Goal: Task Accomplishment & Management: Use online tool/utility

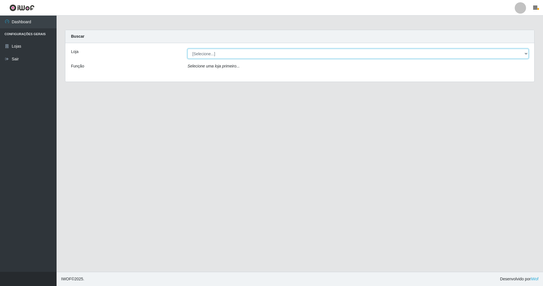
click at [227, 55] on select "[Selecione...] SuperShow - Asa Norte" at bounding box center [358, 54] width 341 height 10
select select "71"
click at [188, 49] on select "[Selecione...] SuperShow - Asa Norte" at bounding box center [358, 54] width 341 height 10
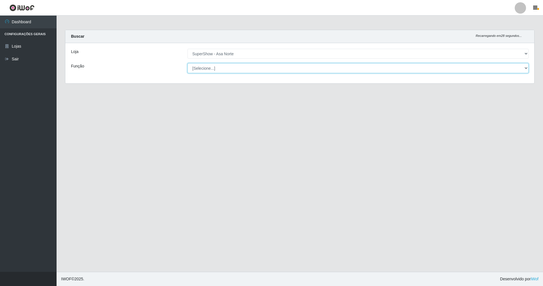
drag, startPoint x: 230, startPoint y: 66, endPoint x: 229, endPoint y: 74, distance: 8.0
click at [230, 66] on select "[Selecione...] ASG ASG + ASG ++ Auxiliar de Depósito Auxiliar de Depósito + Aux…" at bounding box center [358, 68] width 341 height 10
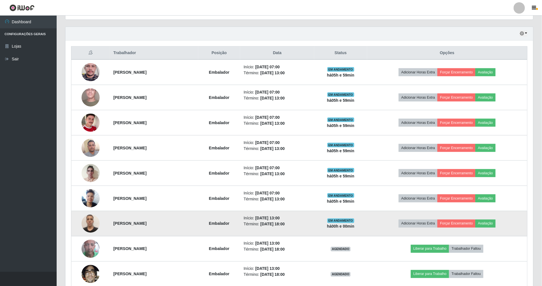
scroll to position [226, 0]
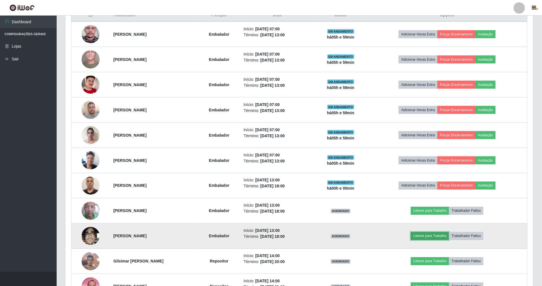
click at [443, 239] on button "Liberar para Trabalho" at bounding box center [430, 236] width 38 height 8
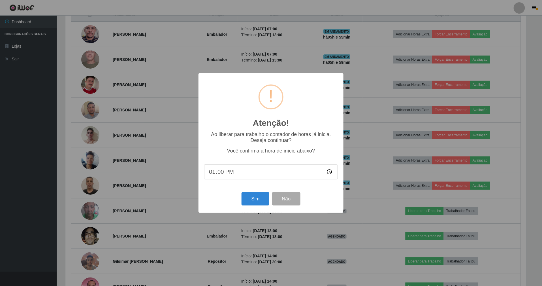
scroll to position [118, 463]
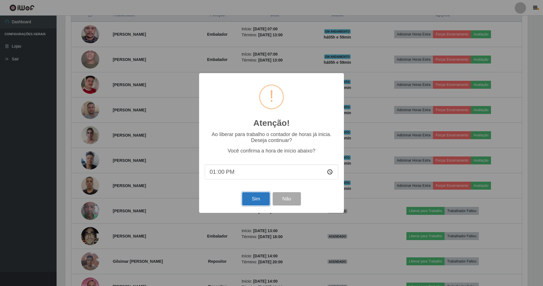
click at [268, 201] on button "Sim" at bounding box center [255, 198] width 27 height 13
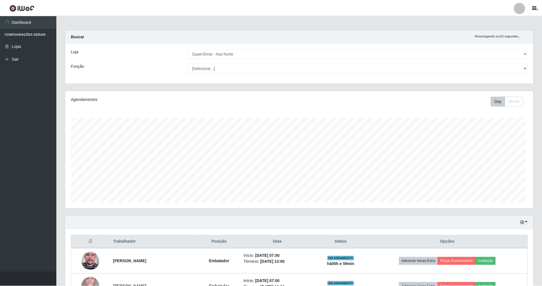
scroll to position [118, 469]
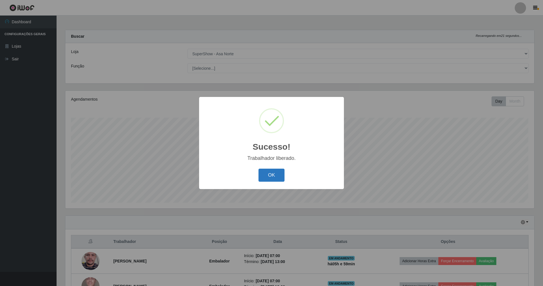
click at [273, 169] on button "OK" at bounding box center [272, 174] width 26 height 13
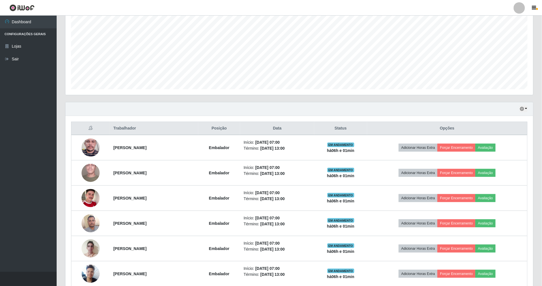
scroll to position [151, 0]
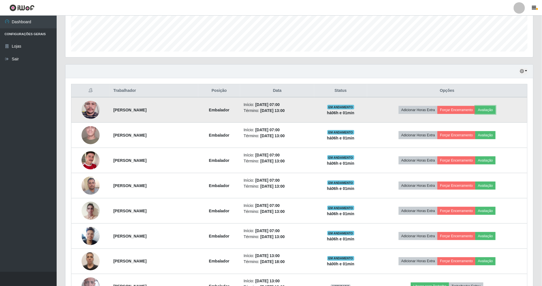
click at [492, 115] on td "Adicionar Horas Extra Forçar Encerramento Avaliação" at bounding box center [447, 109] width 160 height 25
click at [494, 108] on button "Avaliação" at bounding box center [485, 110] width 20 height 8
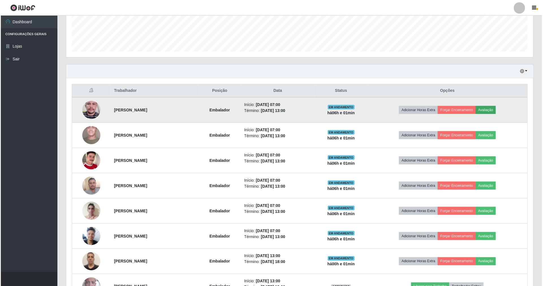
scroll to position [118, 463]
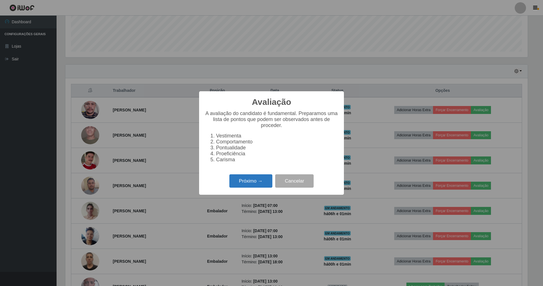
click at [267, 178] on button "Próximo →" at bounding box center [251, 180] width 43 height 13
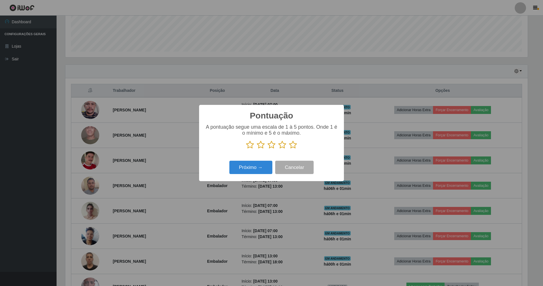
scroll to position [282951, 282606]
drag, startPoint x: 294, startPoint y: 146, endPoint x: 283, endPoint y: 155, distance: 14.2
click at [293, 147] on icon at bounding box center [293, 144] width 8 height 8
click at [289, 149] on input "radio" at bounding box center [289, 149] width 0 height 0
click at [271, 163] on button "Próximo →" at bounding box center [251, 167] width 43 height 13
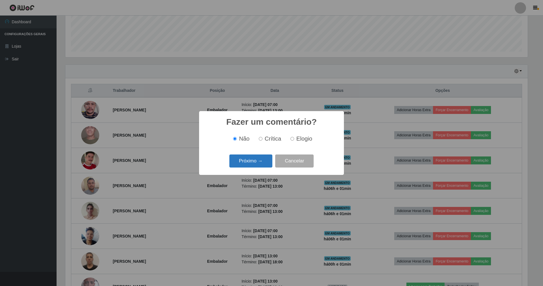
click at [266, 166] on button "Próximo →" at bounding box center [251, 160] width 43 height 13
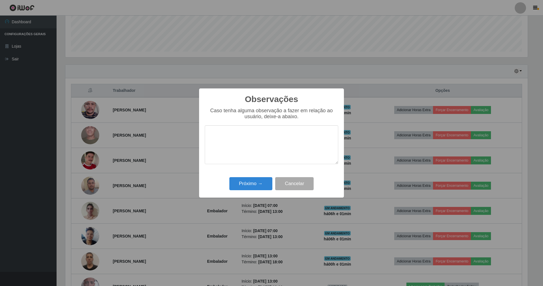
click at [263, 194] on div "Observações × Caso tenha alguma observação a fazer em relação ao usuário, deixe…" at bounding box center [271, 142] width 145 height 109
click at [263, 187] on button "Próximo →" at bounding box center [251, 183] width 43 height 13
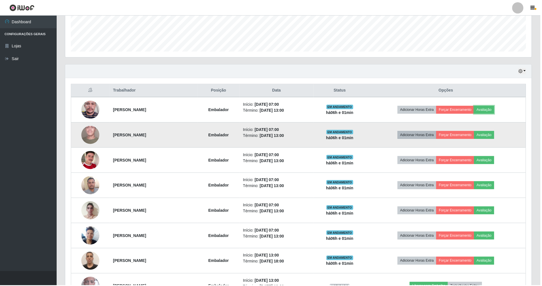
scroll to position [118, 468]
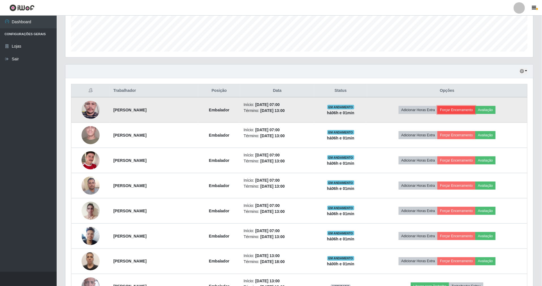
click at [453, 112] on button "Forçar Encerramento" at bounding box center [456, 110] width 38 height 8
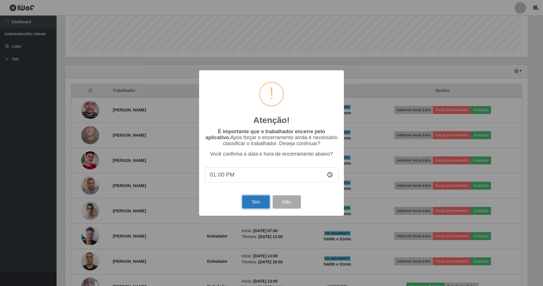
click at [245, 200] on button "Sim" at bounding box center [255, 201] width 27 height 13
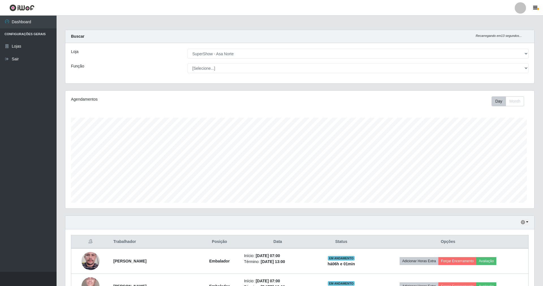
scroll to position [118, 469]
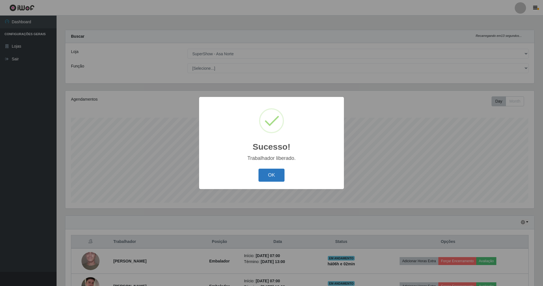
click at [274, 169] on button "OK" at bounding box center [272, 174] width 26 height 13
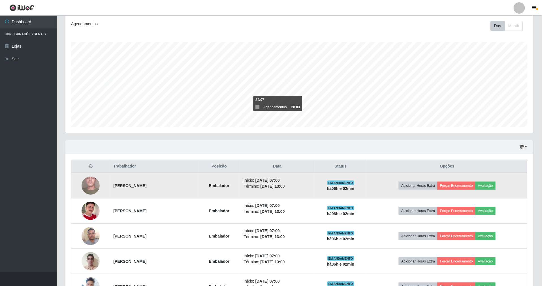
scroll to position [113, 0]
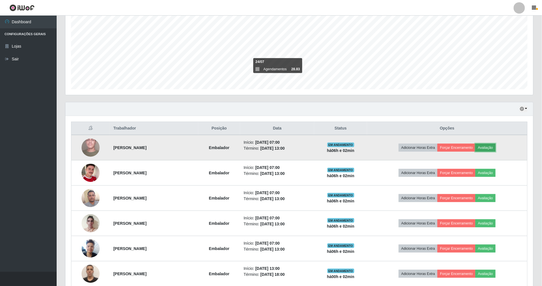
click at [495, 147] on button "Avaliação" at bounding box center [485, 148] width 20 height 8
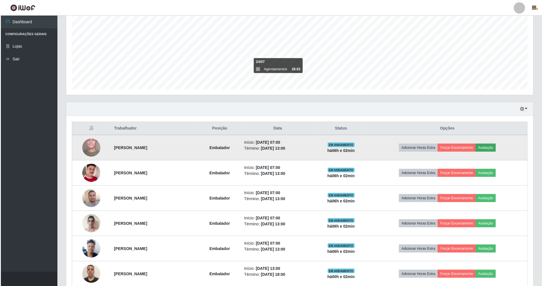
scroll to position [118, 463]
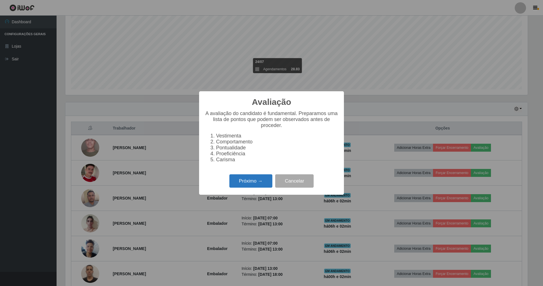
click at [270, 177] on button "Próximo →" at bounding box center [251, 180] width 43 height 13
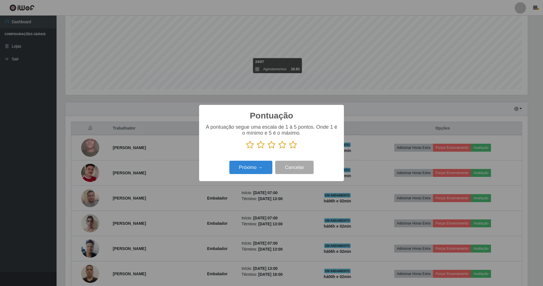
click at [291, 147] on icon at bounding box center [293, 144] width 8 height 8
click at [289, 149] on input "radio" at bounding box center [289, 149] width 0 height 0
click at [260, 168] on button "Próximo →" at bounding box center [251, 167] width 43 height 13
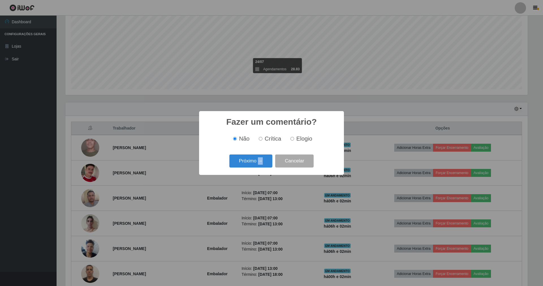
click at [260, 168] on div "Próximo → Cancelar" at bounding box center [272, 161] width 134 height 16
click at [260, 166] on button "Próximo →" at bounding box center [251, 160] width 43 height 13
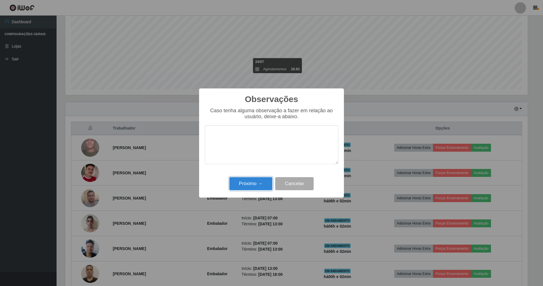
drag, startPoint x: 254, startPoint y: 180, endPoint x: 345, endPoint y: 168, distance: 92.6
click at [255, 180] on button "Próximo →" at bounding box center [251, 183] width 43 height 13
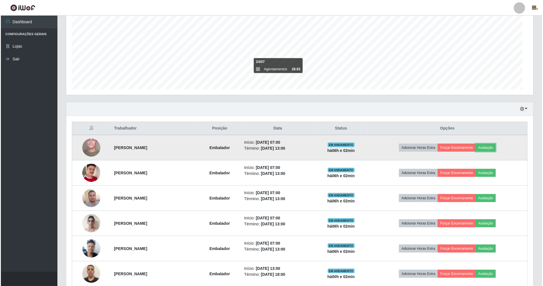
scroll to position [118, 468]
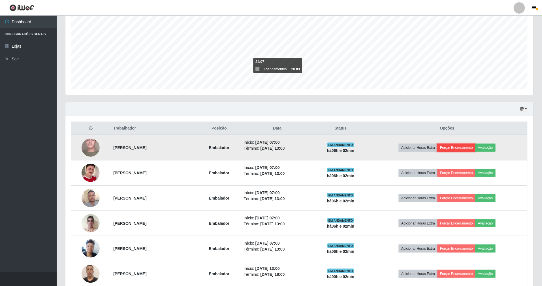
click at [470, 150] on button "Forçar Encerramento" at bounding box center [456, 148] width 38 height 8
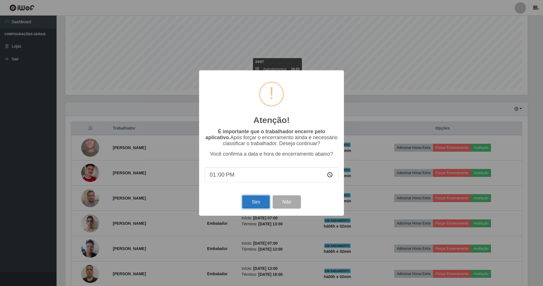
click at [250, 202] on button "Sim" at bounding box center [255, 201] width 27 height 13
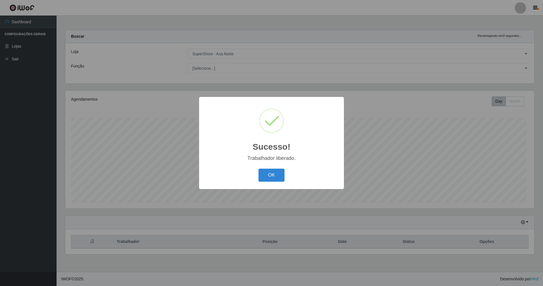
scroll to position [118, 469]
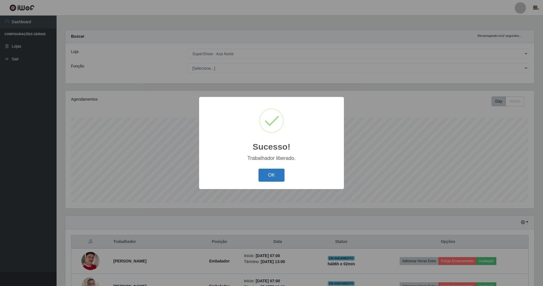
click at [274, 171] on button "OK" at bounding box center [272, 174] width 26 height 13
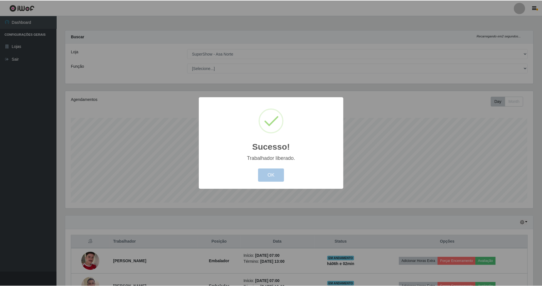
scroll to position [0, 0]
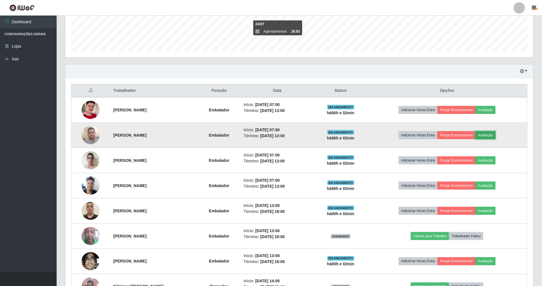
click at [489, 136] on button "Avaliação" at bounding box center [485, 135] width 20 height 8
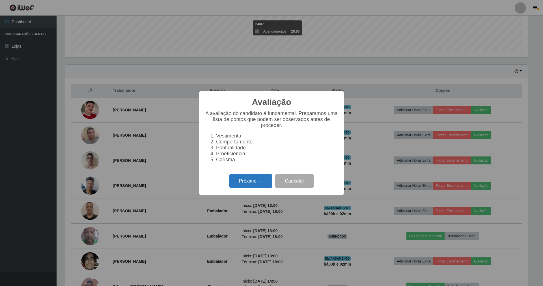
drag, startPoint x: 249, startPoint y: 180, endPoint x: 253, endPoint y: 180, distance: 4.5
click at [253, 180] on button "Próximo →" at bounding box center [251, 180] width 43 height 13
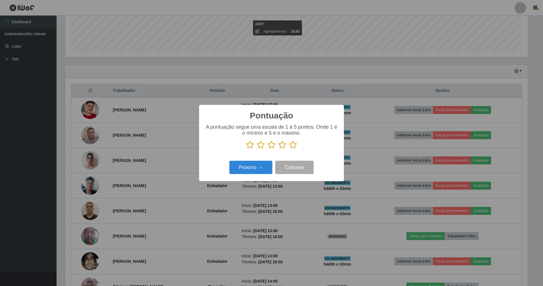
drag, startPoint x: 296, startPoint y: 149, endPoint x: 279, endPoint y: 156, distance: 18.4
click at [296, 150] on div "A pontuação segue uma escala de 1 à 5 pontos. Onde 1 é o mínimo e 5 é o máximo." at bounding box center [272, 138] width 134 height 29
drag, startPoint x: 292, startPoint y: 144, endPoint x: 253, endPoint y: 167, distance: 45.2
click at [289, 149] on icon at bounding box center [293, 144] width 8 height 8
click at [289, 149] on input "radio" at bounding box center [289, 149] width 0 height 0
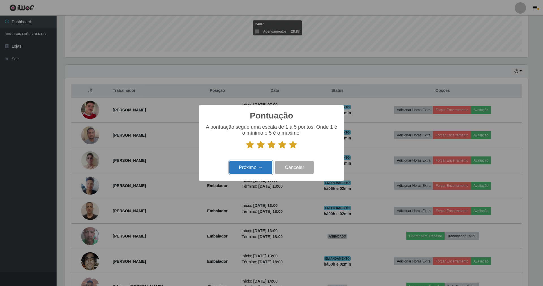
click at [251, 169] on button "Próximo →" at bounding box center [251, 167] width 43 height 13
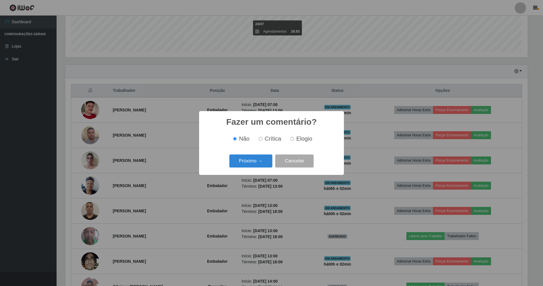
click at [251, 169] on div "Próximo → Cancelar" at bounding box center [272, 161] width 134 height 16
click at [249, 161] on button "Próximo →" at bounding box center [251, 160] width 43 height 13
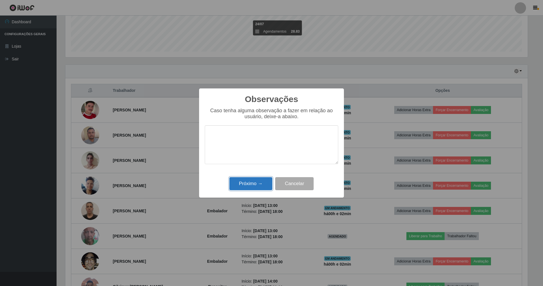
click at [247, 182] on button "Próximo →" at bounding box center [251, 183] width 43 height 13
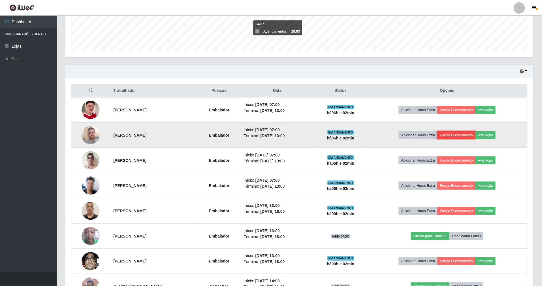
click at [458, 135] on button "Forçar Encerramento" at bounding box center [456, 135] width 38 height 8
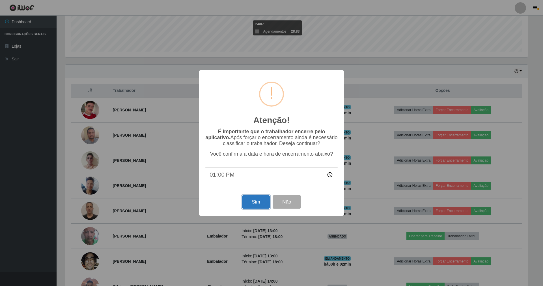
click at [251, 201] on button "Sim" at bounding box center [255, 201] width 27 height 13
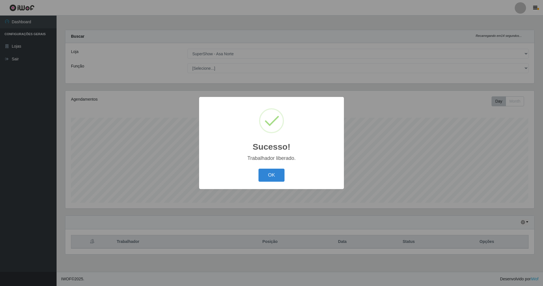
drag, startPoint x: 281, startPoint y: 174, endPoint x: 328, endPoint y: 190, distance: 48.9
click at [281, 174] on button "OK" at bounding box center [272, 174] width 26 height 13
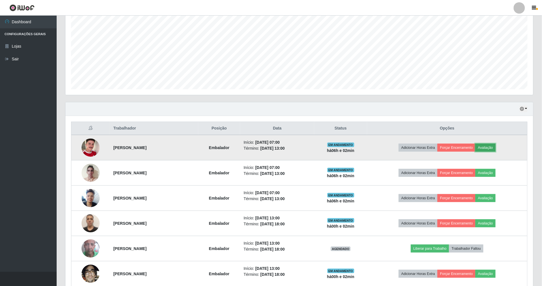
click at [495, 146] on button "Avaliação" at bounding box center [485, 148] width 20 height 8
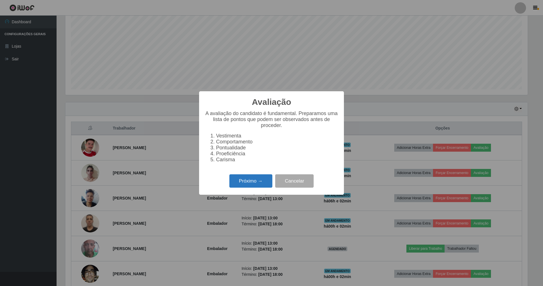
click at [258, 180] on button "Próximo →" at bounding box center [251, 180] width 43 height 13
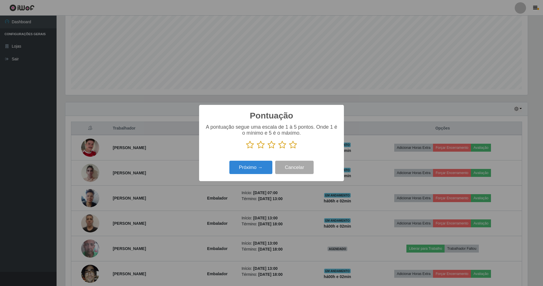
click at [294, 149] on icon at bounding box center [293, 144] width 8 height 8
click at [289, 149] on input "radio" at bounding box center [289, 149] width 0 height 0
click at [264, 163] on button "Próximo →" at bounding box center [251, 167] width 43 height 13
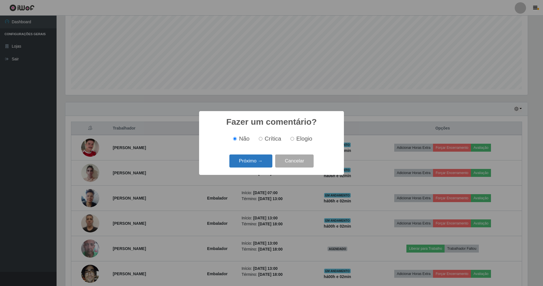
click at [262, 165] on button "Próximo →" at bounding box center [251, 160] width 43 height 13
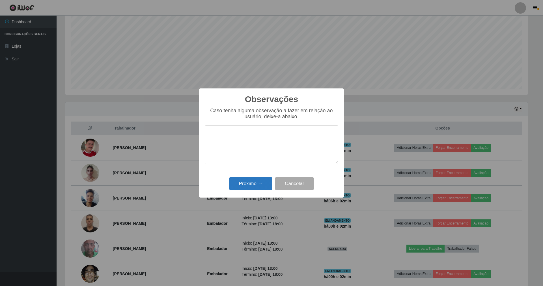
drag, startPoint x: 259, startPoint y: 175, endPoint x: 258, endPoint y: 182, distance: 7.7
click at [259, 176] on div "Observações × Caso tenha alguma observação a fazer em relação ao usuário, deixe…" at bounding box center [271, 142] width 145 height 109
click at [258, 182] on button "Próximo →" at bounding box center [251, 183] width 43 height 13
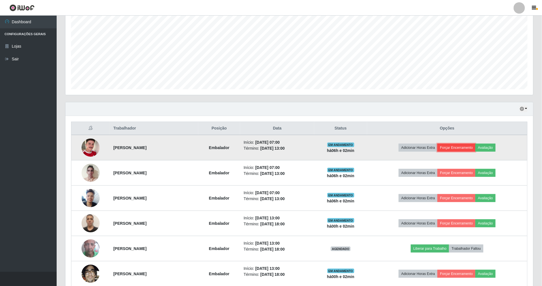
click at [463, 149] on button "Forçar Encerramento" at bounding box center [456, 148] width 38 height 8
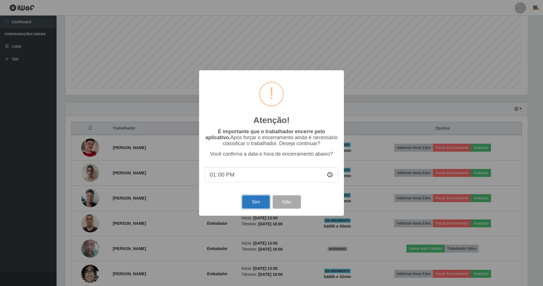
click at [262, 202] on button "Sim" at bounding box center [255, 201] width 27 height 13
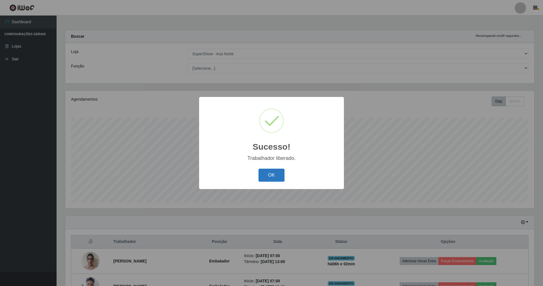
click at [272, 175] on button "OK" at bounding box center [272, 174] width 26 height 13
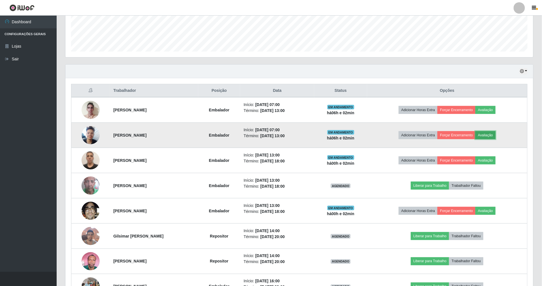
drag, startPoint x: 492, startPoint y: 137, endPoint x: 489, endPoint y: 140, distance: 4.1
click at [489, 139] on button "Avaliação" at bounding box center [485, 135] width 20 height 8
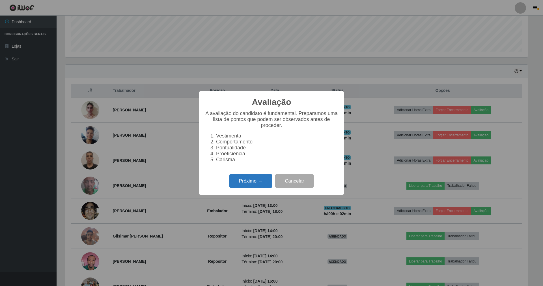
click at [252, 179] on button "Próximo →" at bounding box center [251, 180] width 43 height 13
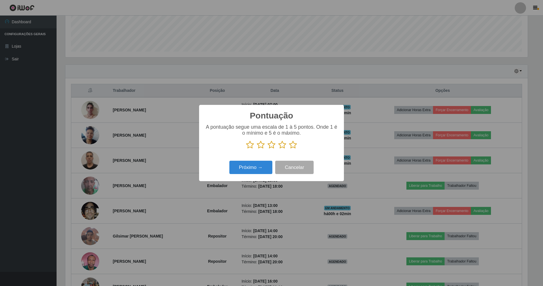
drag, startPoint x: 296, startPoint y: 145, endPoint x: 288, endPoint y: 156, distance: 12.7
click at [294, 149] on icon at bounding box center [293, 144] width 8 height 8
click at [289, 149] on input "radio" at bounding box center [289, 149] width 0 height 0
click at [263, 164] on button "Próximo →" at bounding box center [251, 167] width 43 height 13
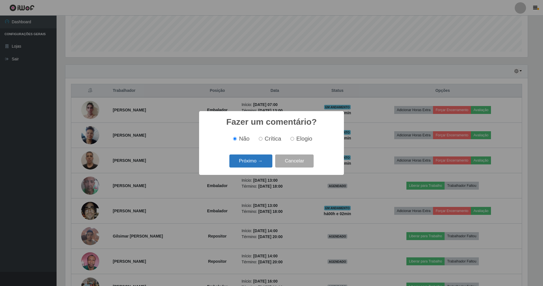
click at [259, 165] on button "Próximo →" at bounding box center [251, 160] width 43 height 13
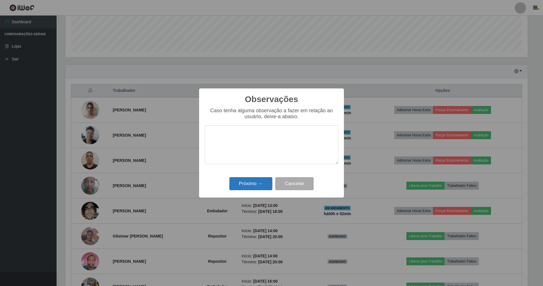
drag, startPoint x: 255, startPoint y: 177, endPoint x: 255, endPoint y: 185, distance: 7.9
click at [255, 183] on div "Próximo → Cancelar" at bounding box center [272, 183] width 134 height 16
click at [255, 185] on button "Próximo →" at bounding box center [251, 183] width 43 height 13
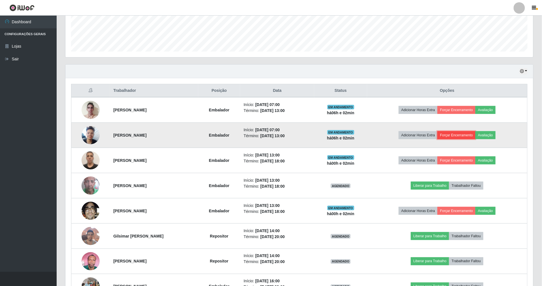
click at [467, 138] on button "Forçar Encerramento" at bounding box center [456, 135] width 38 height 8
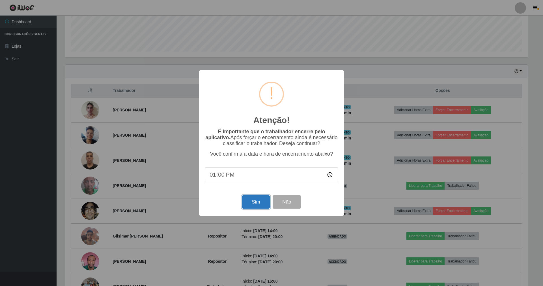
click at [255, 200] on button "Sim" at bounding box center [255, 201] width 27 height 13
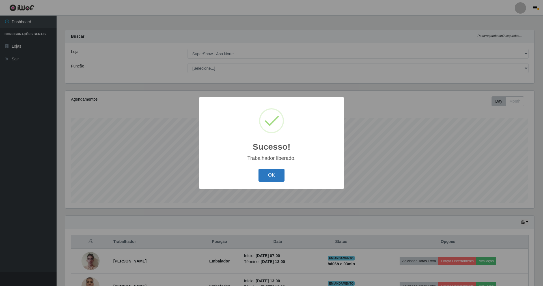
click at [272, 171] on button "OK" at bounding box center [272, 174] width 26 height 13
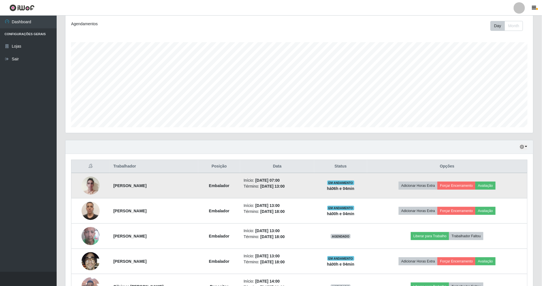
scroll to position [113, 0]
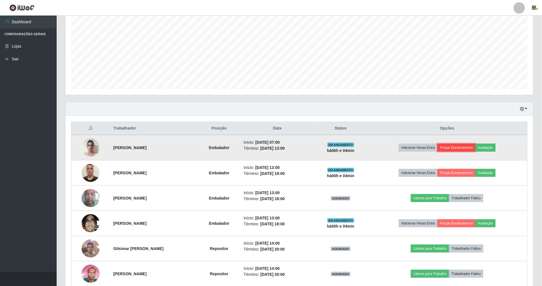
drag, startPoint x: 468, startPoint y: 150, endPoint x: 459, endPoint y: 150, distance: 9.3
click at [459, 150] on button "Forçar Encerramento" at bounding box center [456, 148] width 38 height 8
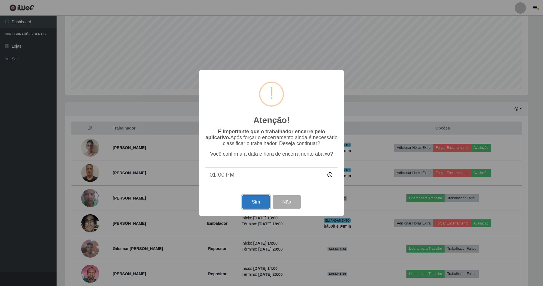
click at [260, 206] on button "Sim" at bounding box center [255, 201] width 27 height 13
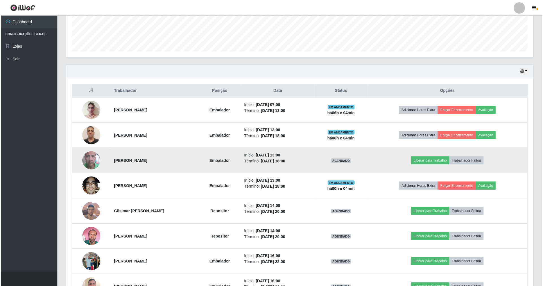
scroll to position [118, 469]
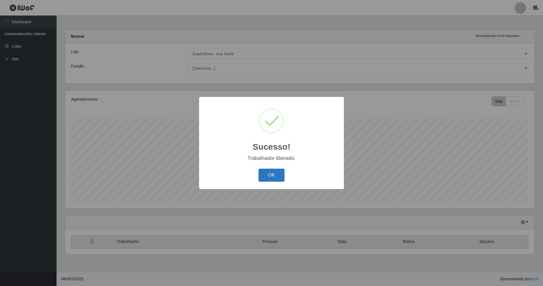
click at [270, 180] on button "OK" at bounding box center [272, 174] width 26 height 13
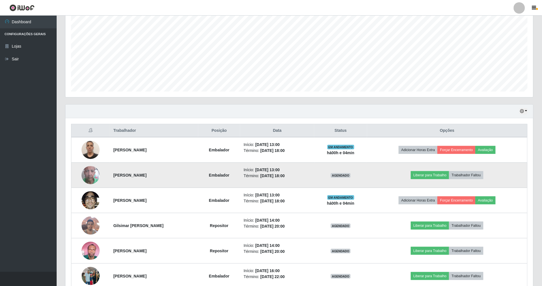
scroll to position [113, 0]
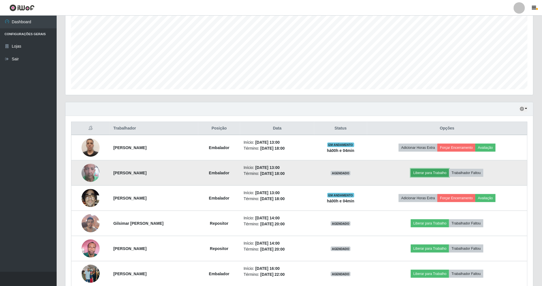
click at [444, 174] on button "Liberar para Trabalho" at bounding box center [430, 173] width 38 height 8
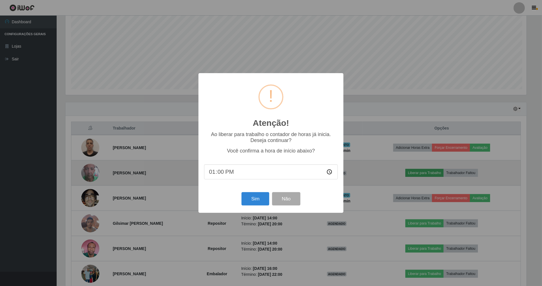
scroll to position [118, 463]
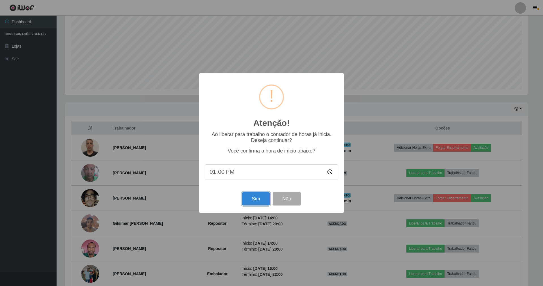
drag, startPoint x: 250, startPoint y: 193, endPoint x: 251, endPoint y: 190, distance: 3.6
click at [250, 192] on div "Sim Não" at bounding box center [272, 199] width 134 height 16
click at [260, 202] on button "Sim" at bounding box center [255, 198] width 27 height 13
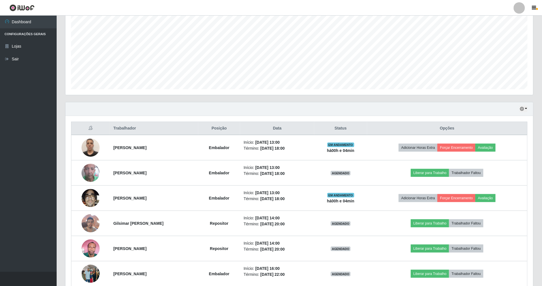
scroll to position [118, 469]
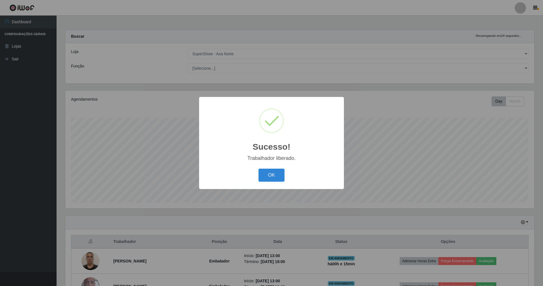
click at [259, 168] on button "OK" at bounding box center [272, 174] width 26 height 13
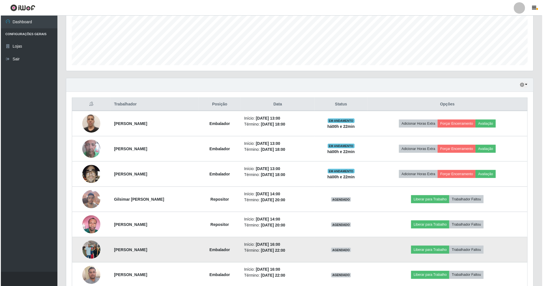
scroll to position [151, 0]
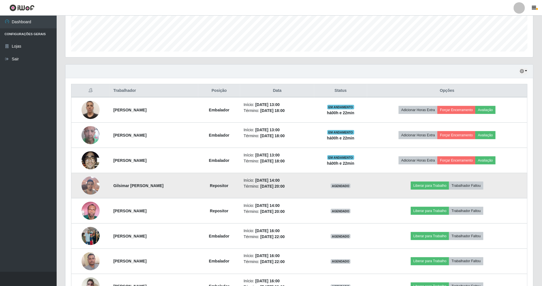
click at [89, 182] on img at bounding box center [91, 185] width 18 height 24
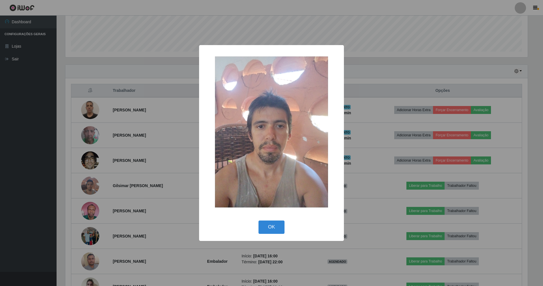
click at [376, 137] on div "× OK Cancel" at bounding box center [271, 143] width 543 height 286
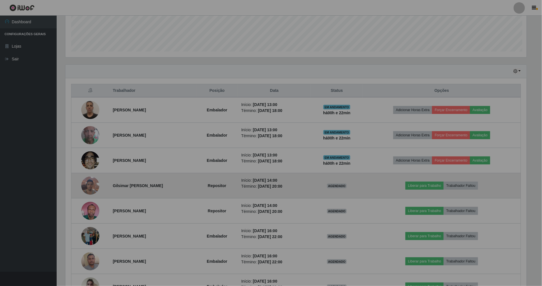
scroll to position [118, 468]
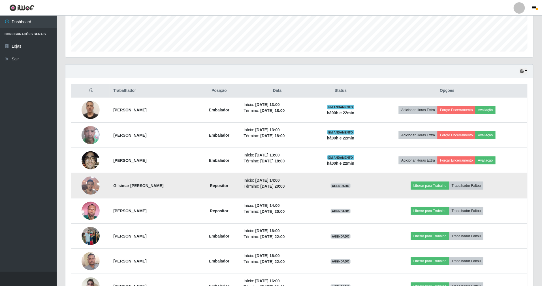
click at [88, 187] on img at bounding box center [91, 185] width 18 height 24
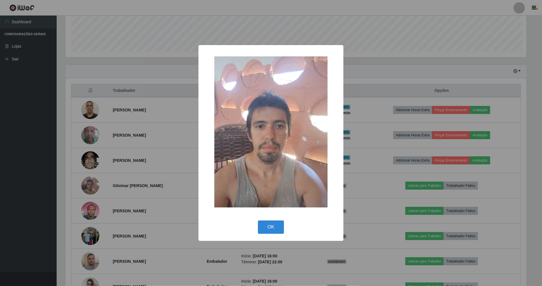
scroll to position [118, 463]
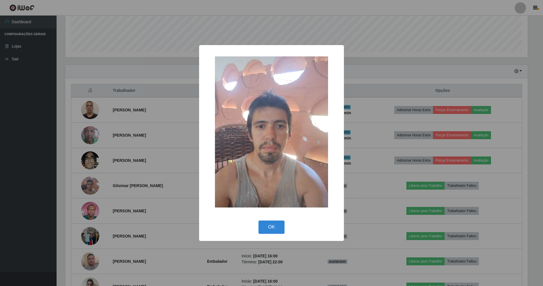
drag, startPoint x: 405, startPoint y: 112, endPoint x: 311, endPoint y: 154, distance: 103.4
click at [405, 114] on div "× OK Cancel" at bounding box center [271, 143] width 543 height 286
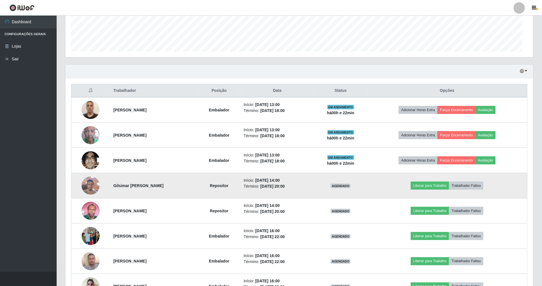
scroll to position [118, 468]
